Goal: Complete application form

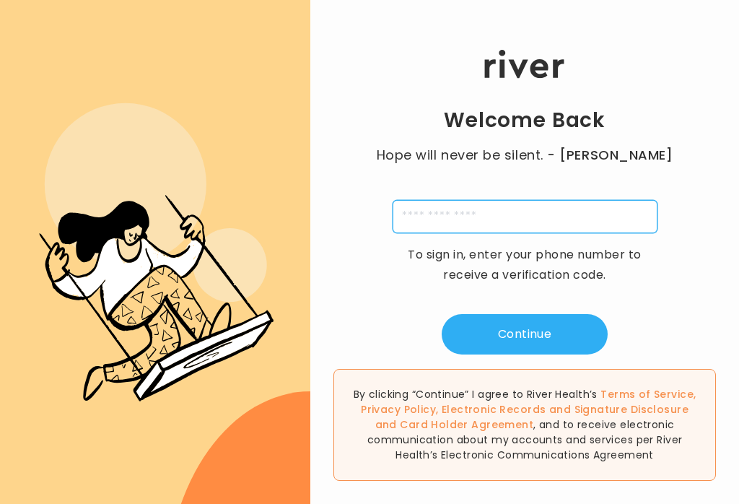
click at [475, 229] on input "tel" at bounding box center [525, 216] width 265 height 33
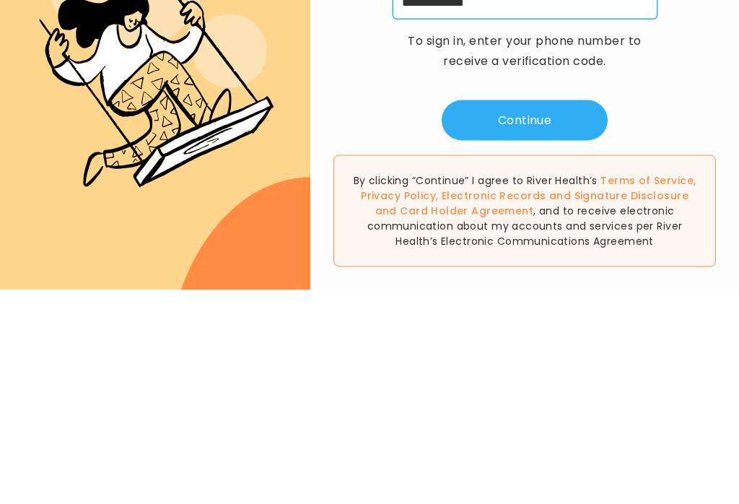
type input "**********"
click at [527, 314] on button "Continue" at bounding box center [525, 334] width 166 height 40
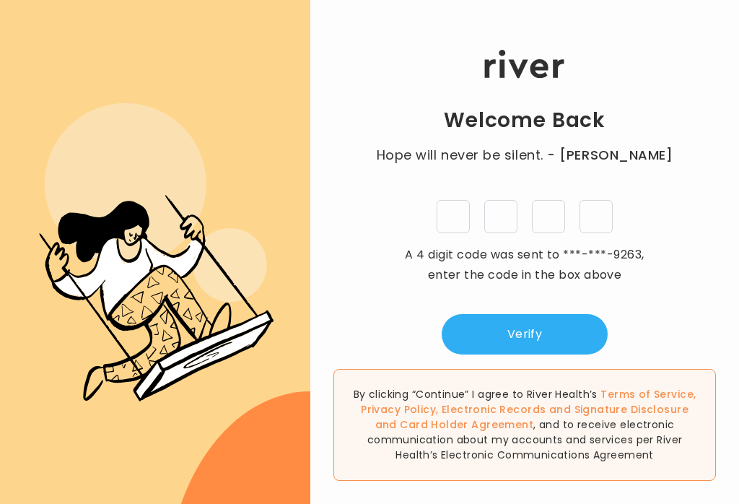
click at [451, 201] on input "tel" at bounding box center [453, 216] width 33 height 33
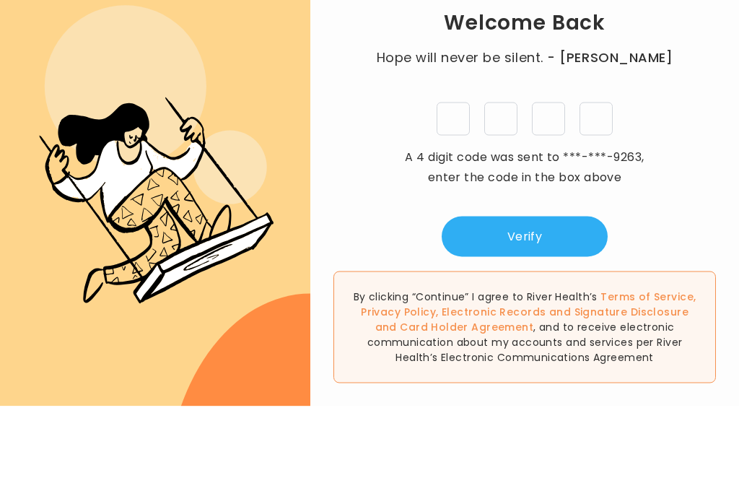
type input "*"
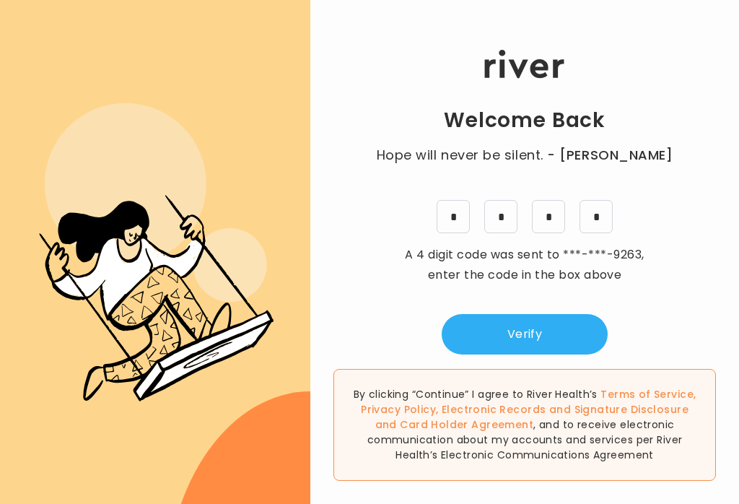
click at [525, 324] on button "Verify" at bounding box center [525, 334] width 166 height 40
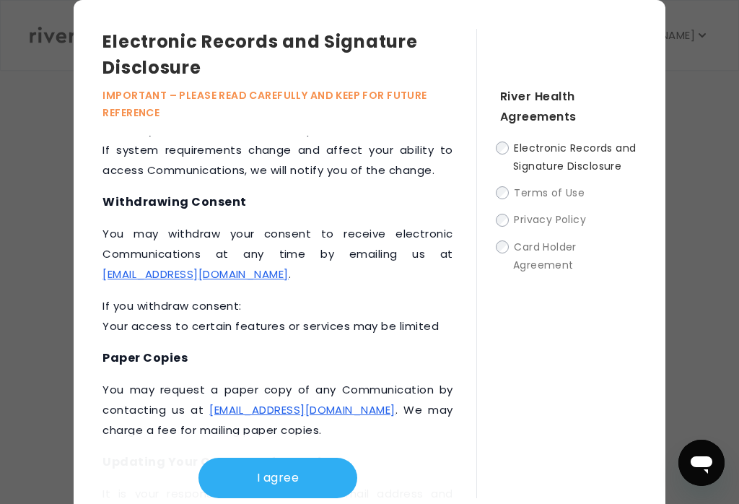
scroll to position [721, 0]
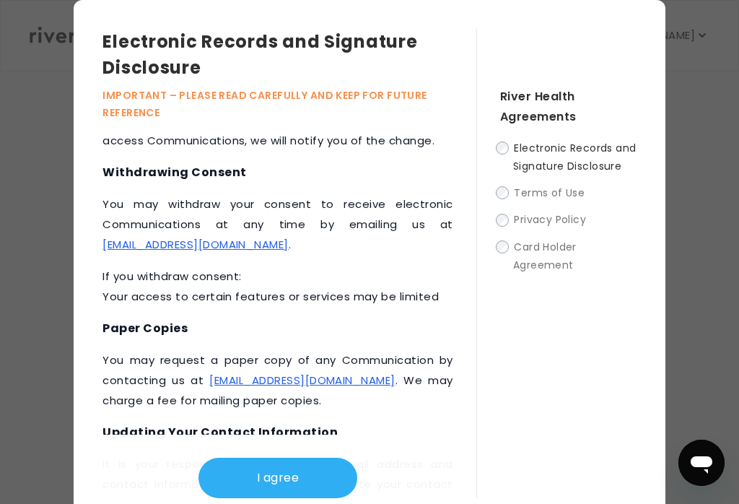
click at [188, 252] on link "[EMAIL_ADDRESS][DOMAIN_NAME]" at bounding box center [194, 244] width 185 height 15
